Goal: Navigation & Orientation: Find specific page/section

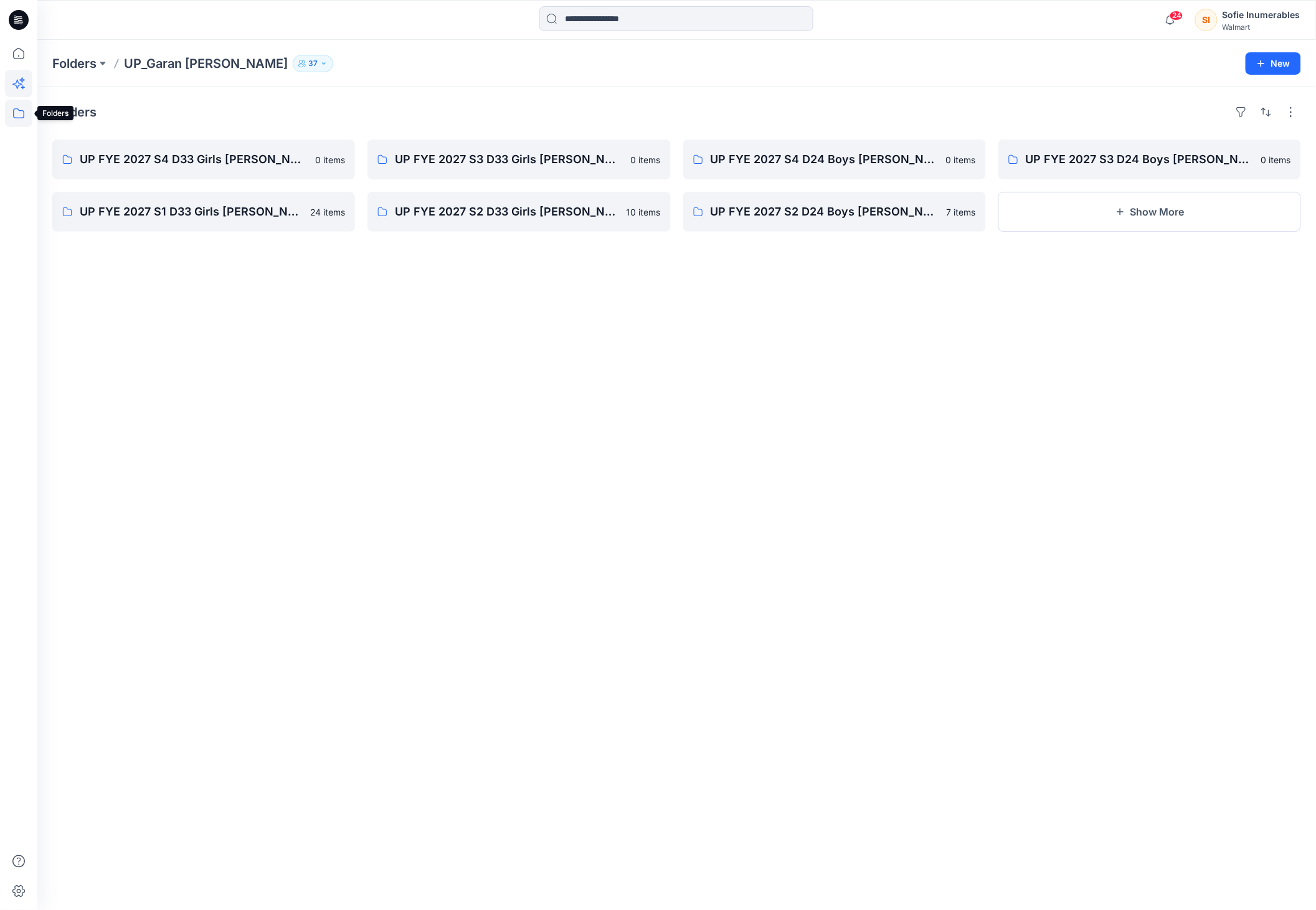
drag, startPoint x: 21, startPoint y: 111, endPoint x: 24, endPoint y: 90, distance: 21.2
click at [21, 112] on icon at bounding box center [19, 113] width 28 height 28
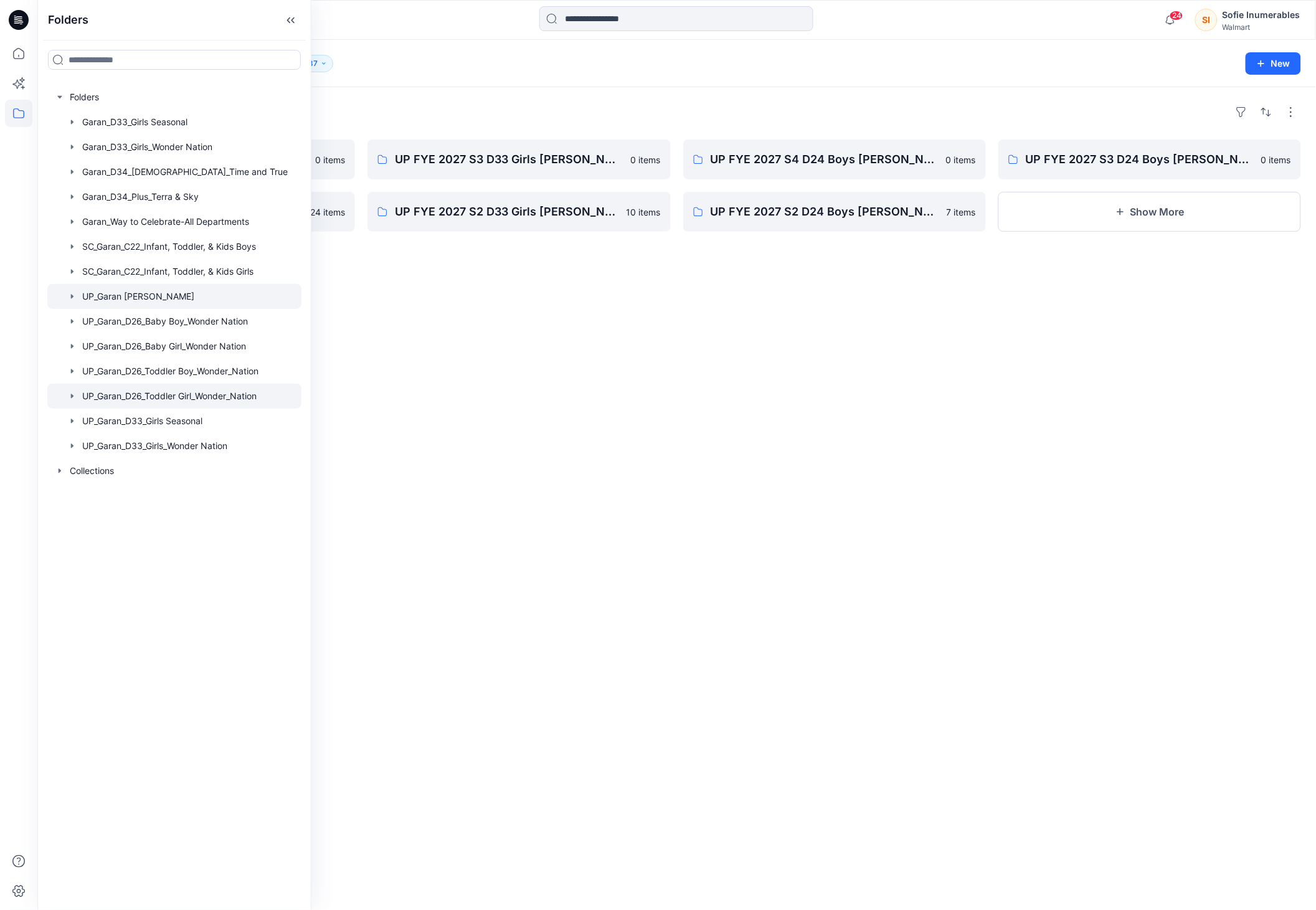
click at [77, 401] on icon "button" at bounding box center [72, 396] width 10 height 10
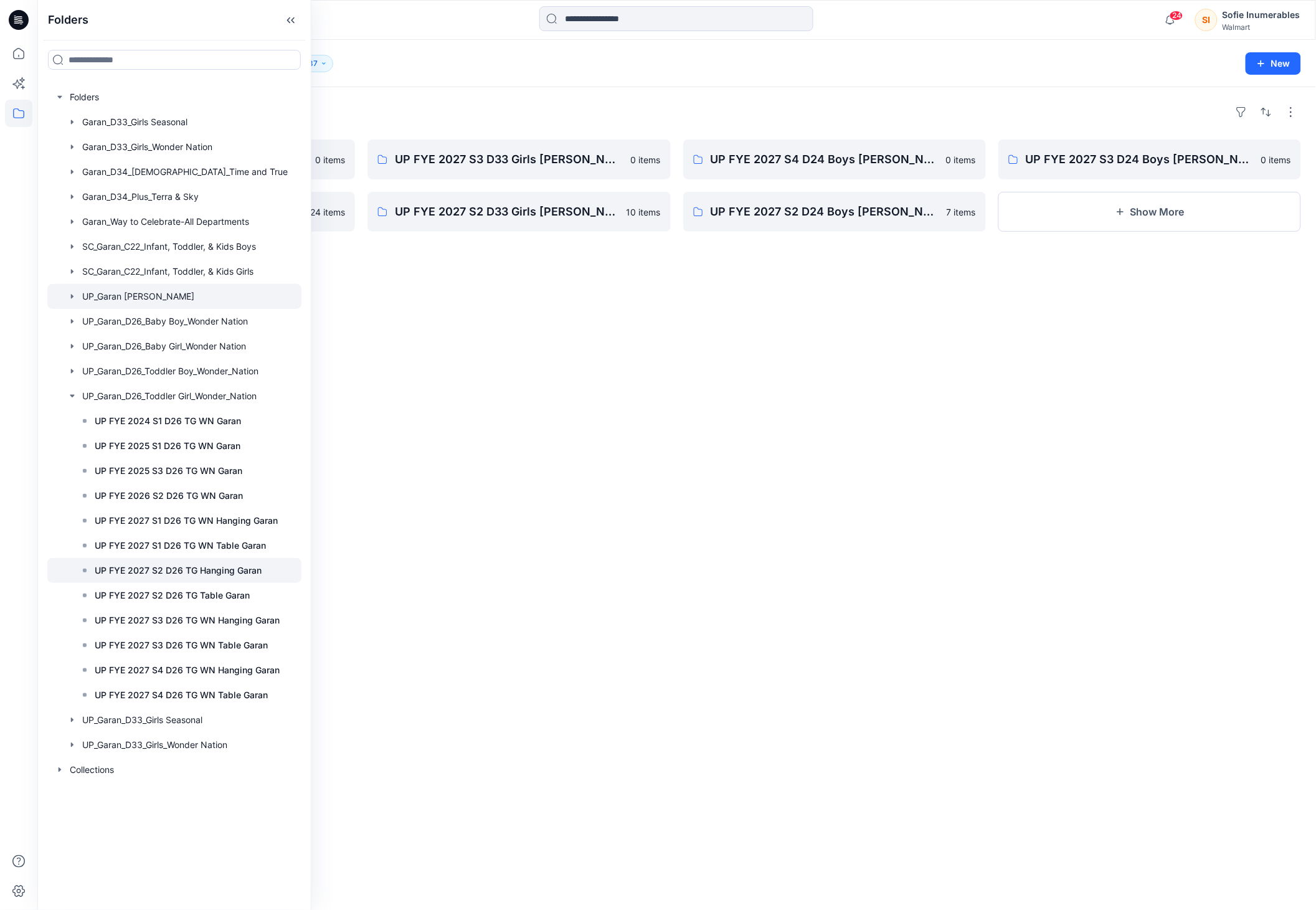
click at [261, 578] on p "UP FYE 2027 S2 D26 TG Hanging Garan" at bounding box center [178, 570] width 167 height 15
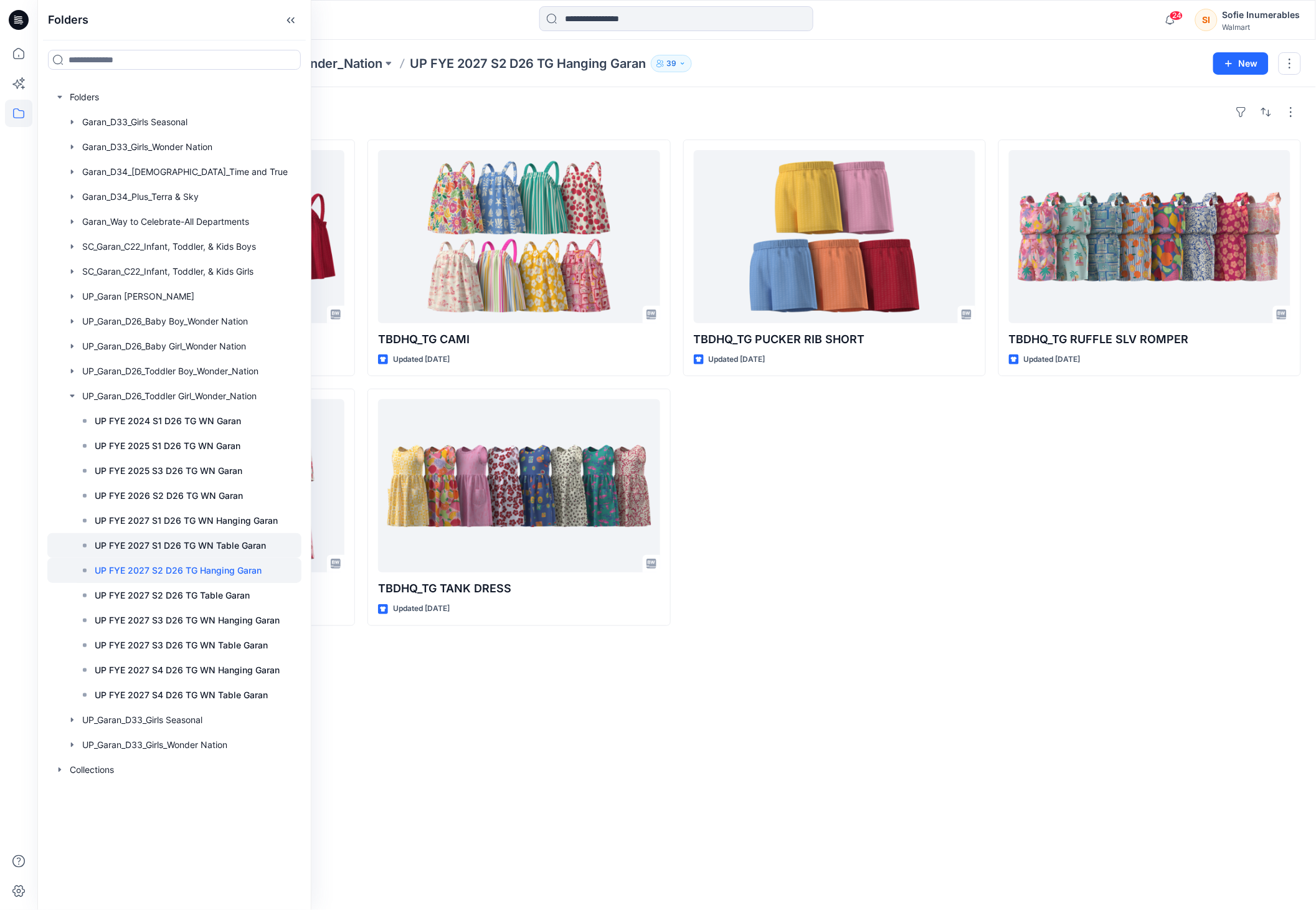
click at [228, 553] on p "UP FYE 2027 S1 D26 TG WN Table Garan" at bounding box center [180, 546] width 172 height 15
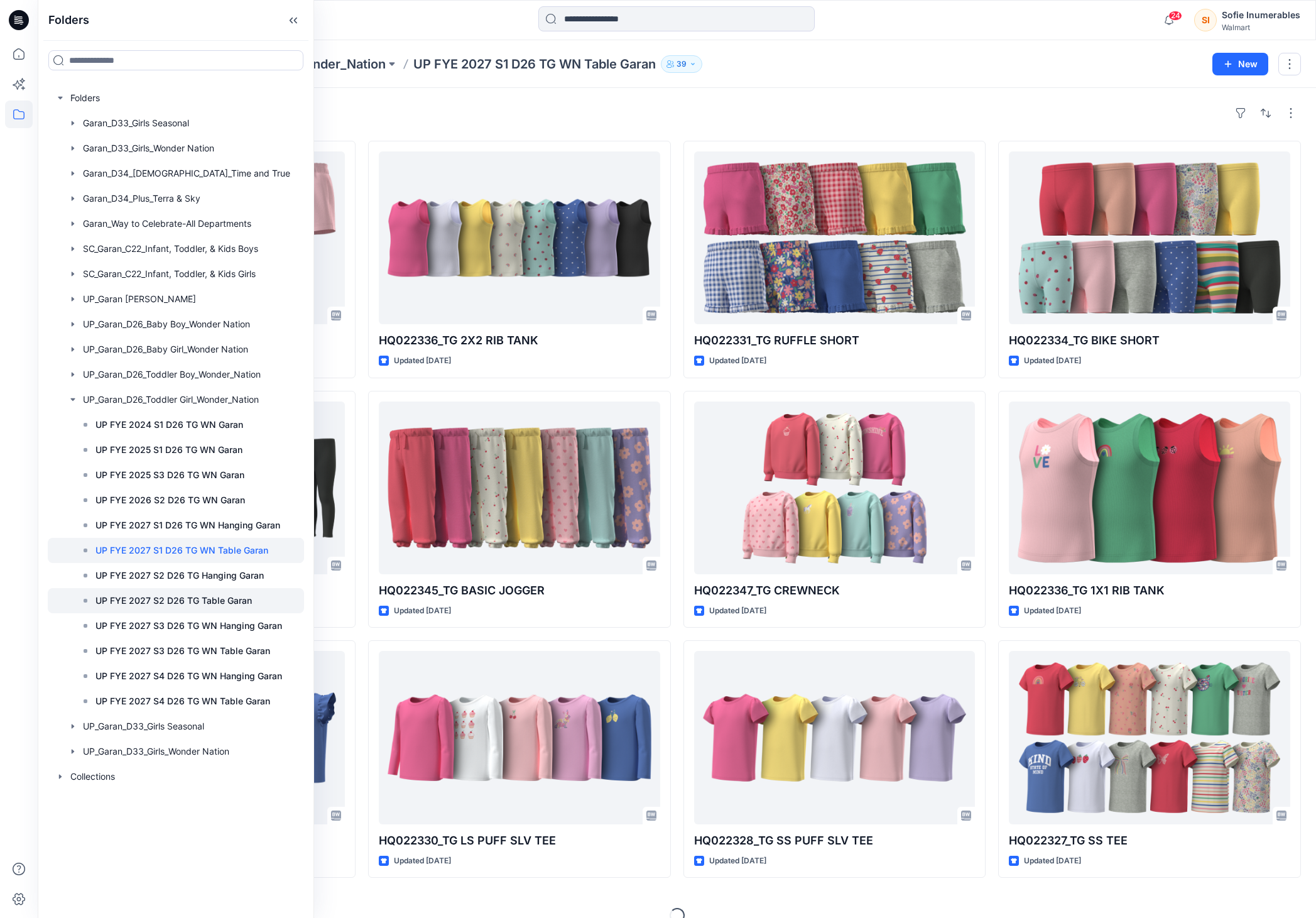
click at [252, 608] on p "UP FYE 2027 S2 D26 TG Table Garan" at bounding box center [174, 601] width 156 height 15
